Goal: Task Accomplishment & Management: Manage account settings

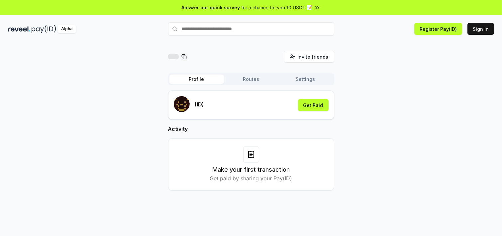
click at [476, 35] on button "Sign In" at bounding box center [480, 29] width 27 height 12
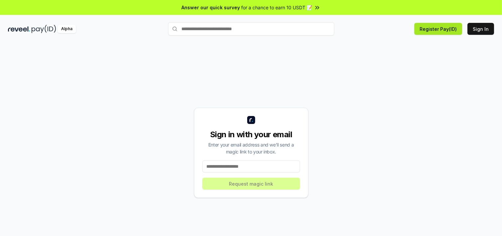
click at [414, 35] on button "Register Pay(ID)" at bounding box center [438, 29] width 48 height 12
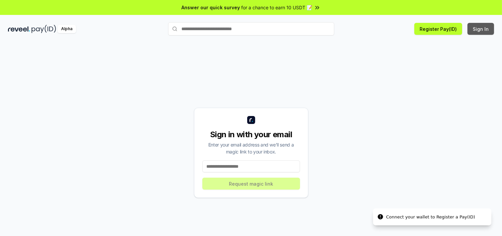
click at [473, 35] on button "Sign In" at bounding box center [480, 29] width 27 height 12
click at [228, 173] on input at bounding box center [251, 167] width 98 height 12
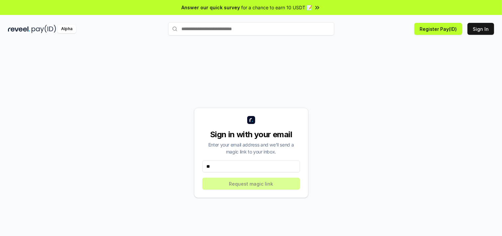
type input "*"
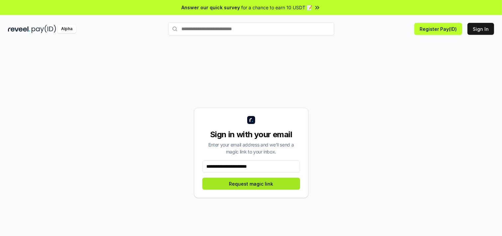
type input "**********"
click at [265, 190] on button "Request magic link" at bounding box center [251, 184] width 98 height 12
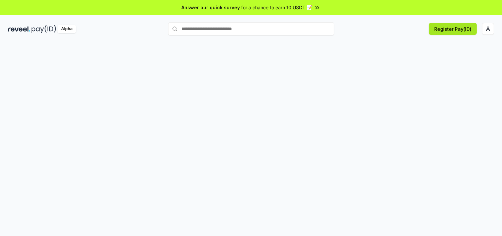
click at [447, 35] on button "Register Pay(ID)" at bounding box center [453, 29] width 48 height 12
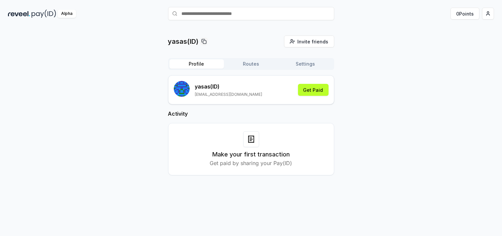
scroll to position [24, 0]
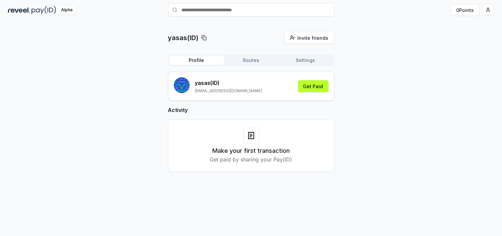
click at [231, 156] on h3 "Make your first transaction" at bounding box center [250, 150] width 77 height 9
click at [250, 156] on h3 "Make your first transaction" at bounding box center [250, 150] width 77 height 9
drag, startPoint x: 247, startPoint y: 157, endPoint x: 193, endPoint y: 139, distance: 57.4
click at [247, 140] on icon at bounding box center [251, 136] width 8 height 8
click at [185, 114] on h2 "Activity" at bounding box center [251, 110] width 166 height 8
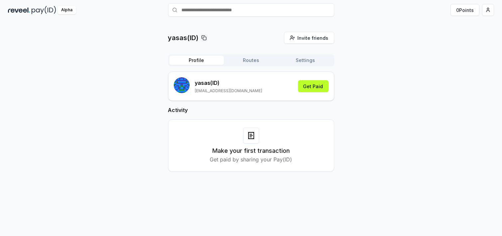
click at [185, 114] on h2 "Activity" at bounding box center [251, 110] width 166 height 8
click at [248, 65] on button "Routes" at bounding box center [251, 60] width 54 height 9
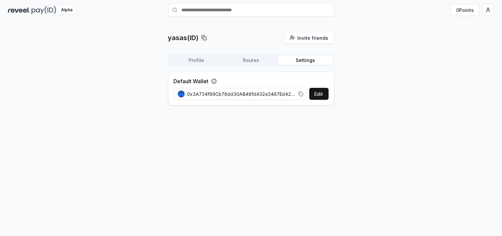
click at [309, 65] on button "Settings" at bounding box center [305, 60] width 54 height 9
click at [248, 65] on button "Routes" at bounding box center [251, 60] width 54 height 9
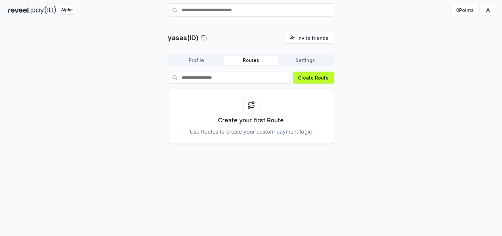
click at [243, 84] on input at bounding box center [229, 78] width 122 height 12
type input "**********"
click at [310, 84] on button "Create Route" at bounding box center [313, 78] width 41 height 12
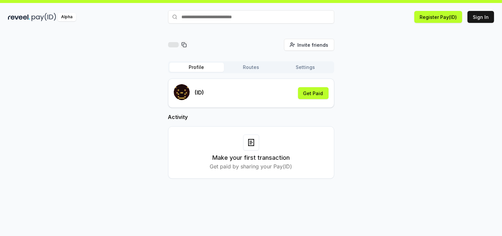
scroll to position [24, 0]
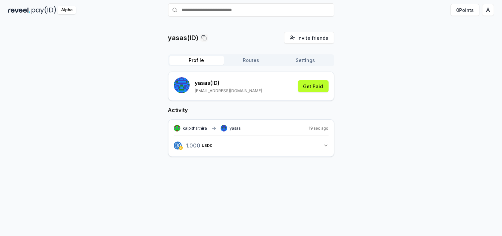
click at [303, 151] on button "1.000 USDC 1 USDC" at bounding box center [251, 145] width 155 height 11
click at [258, 177] on div "1.000 USDC View transaction yasas View transaction" at bounding box center [251, 171] width 155 height 12
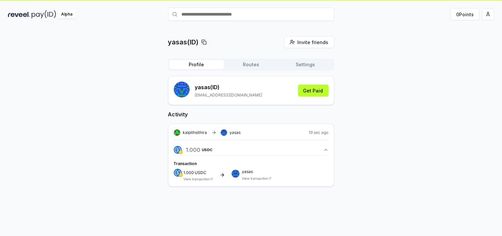
scroll to position [0, 0]
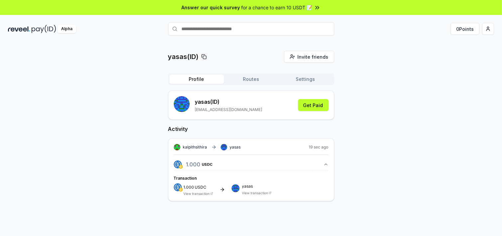
click at [255, 84] on button "Routes" at bounding box center [251, 79] width 54 height 9
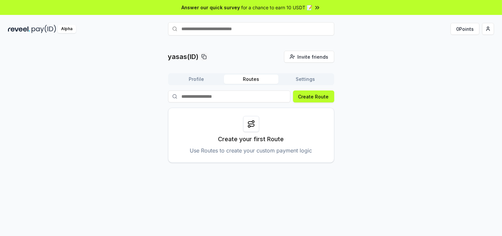
click at [293, 84] on button "Settings" at bounding box center [305, 79] width 54 height 9
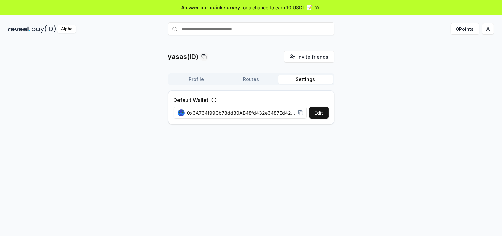
click at [191, 84] on button "Profile" at bounding box center [196, 79] width 54 height 9
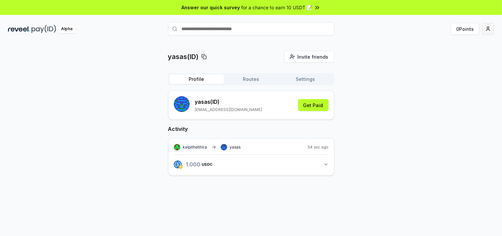
click at [488, 35] on html "Answer our quick survey for a chance to earn 10 USDT 📝 Alpha 0 Points yasas(ID)…" at bounding box center [251, 118] width 502 height 236
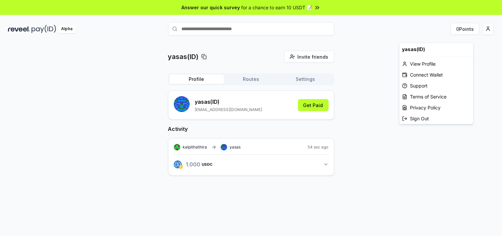
click at [288, 205] on html "Answer our quick survey for a chance to earn 10 USDT 📝 Alpha 0 Points yasas(ID)…" at bounding box center [251, 118] width 502 height 236
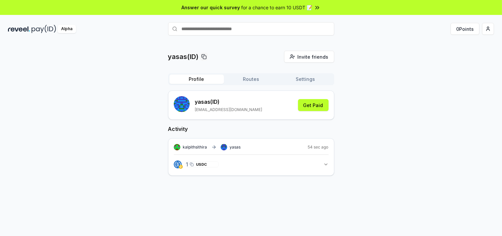
click at [213, 168] on div "1.000 USDC 1 USDC" at bounding box center [202, 165] width 33 height 6
drag, startPoint x: 195, startPoint y: 198, endPoint x: 184, endPoint y: 198, distance: 10.3
click at [194, 167] on icon "button" at bounding box center [192, 164] width 4 height 5
click at [171, 176] on div "kalpithsithira yasas 54 sec ago 1.000 USDC 1 USDC" at bounding box center [251, 157] width 166 height 38
click at [181, 169] on img "button" at bounding box center [181, 167] width 4 height 4
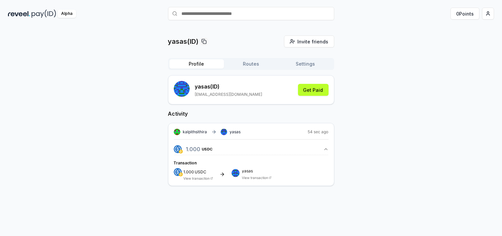
scroll to position [24, 0]
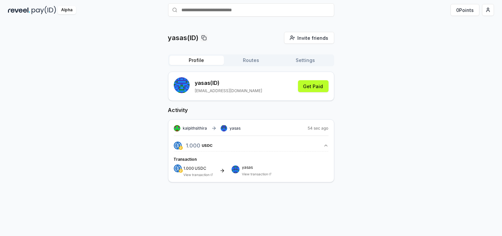
click at [203, 177] on div "Transaction 1.000 USDC View transaction yasas View transaction" at bounding box center [251, 166] width 155 height 21
click at [224, 177] on div "1.000 USDC View transaction yasas View transaction" at bounding box center [251, 171] width 155 height 12
click at [225, 174] on icon at bounding box center [221, 170] width 5 height 5
click at [251, 176] on div "yasas View transaction" at bounding box center [251, 171] width 40 height 11
click at [305, 92] on button "Get Paid" at bounding box center [313, 86] width 31 height 12
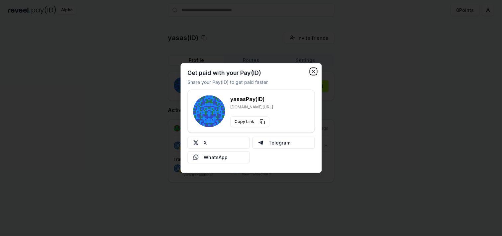
click at [313, 69] on icon "button" at bounding box center [312, 71] width 5 height 5
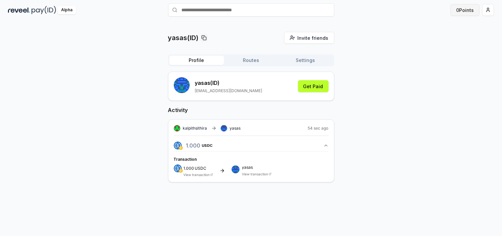
click at [451, 13] on button "0 Points" at bounding box center [464, 10] width 29 height 12
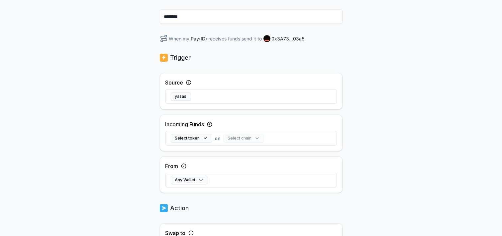
scroll to position [111, 0]
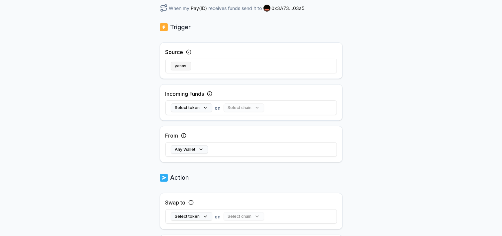
drag, startPoint x: 199, startPoint y: 105, endPoint x: 187, endPoint y: 105, distance: 12.0
click at [198, 76] on div "yasas" at bounding box center [250, 65] width 171 height 19
click at [188, 70] on button "yasas" at bounding box center [181, 66] width 20 height 9
click at [212, 112] on button "Select token" at bounding box center [191, 108] width 41 height 9
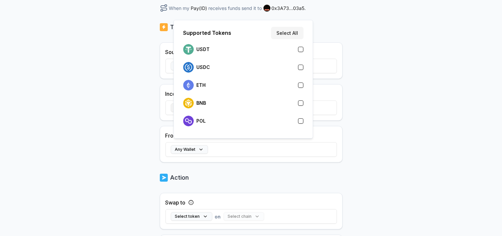
click at [212, 112] on button "Select token" at bounding box center [191, 108] width 41 height 9
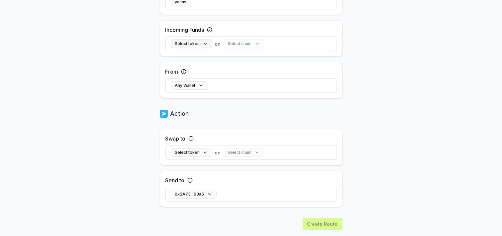
scroll to position [221, 0]
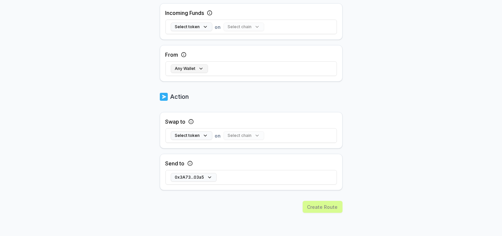
click at [203, 73] on button "Any Wallet" at bounding box center [189, 68] width 37 height 9
click at [204, 73] on button "Any Wallet" at bounding box center [189, 68] width 37 height 9
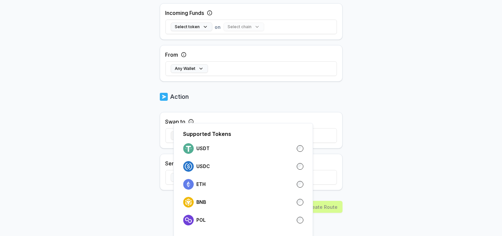
click at [204, 131] on button "Select token" at bounding box center [191, 135] width 41 height 9
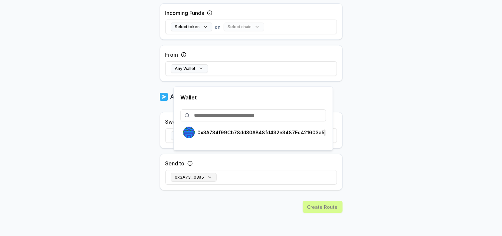
click at [216, 173] on button "0x3A73...03a5" at bounding box center [194, 177] width 46 height 9
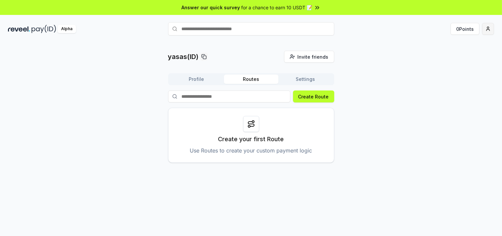
click at [484, 38] on html "Answer our quick survey for a chance to earn 10 USDT 📝 Alpha 0 Points yasas(ID)…" at bounding box center [251, 118] width 502 height 236
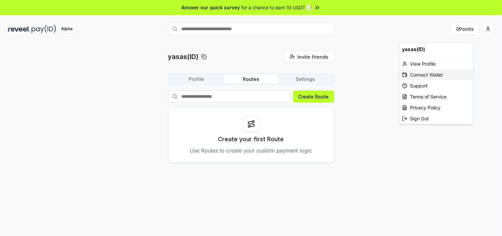
click at [421, 80] on div "Connect Wallet" at bounding box center [436, 74] width 74 height 11
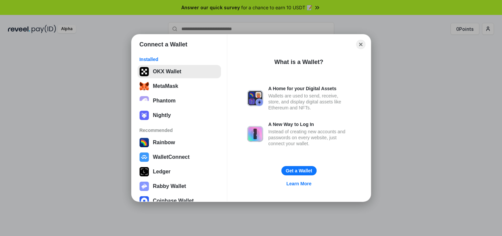
click at [163, 75] on button "OKX Wallet" at bounding box center [178, 71] width 83 height 13
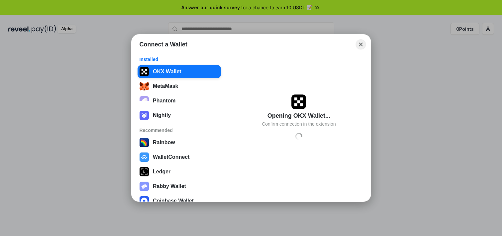
click at [359, 45] on button "Close" at bounding box center [360, 45] width 10 height 10
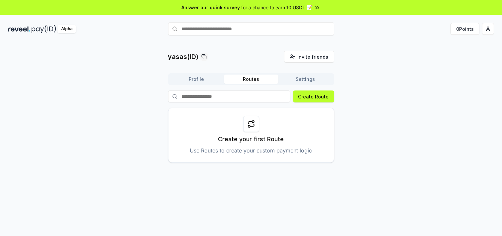
scroll to position [24, 0]
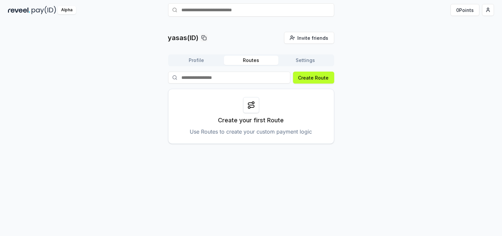
click at [259, 113] on div at bounding box center [251, 105] width 16 height 16
click at [243, 113] on div at bounding box center [251, 105] width 16 height 16
click at [250, 108] on icon at bounding box center [251, 105] width 6 height 5
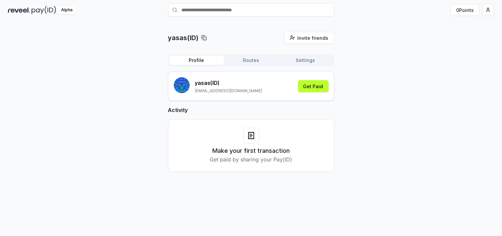
drag, startPoint x: 217, startPoint y: 68, endPoint x: 205, endPoint y: 65, distance: 12.2
click at [216, 65] on button "Profile" at bounding box center [196, 60] width 54 height 9
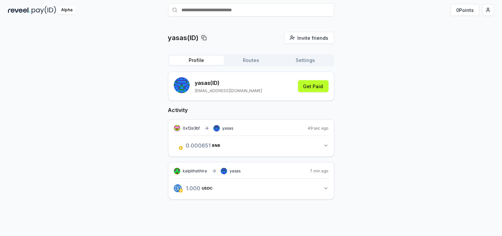
click at [237, 148] on span "0.00065050919 BNB" at bounding box center [215, 145] width 58 height 5
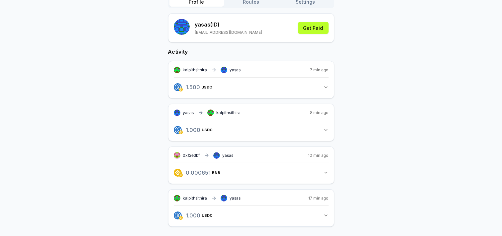
scroll to position [75, 0]
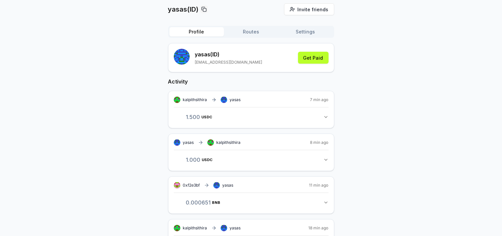
scroll to position [61, 0]
